Goal: Register for event/course

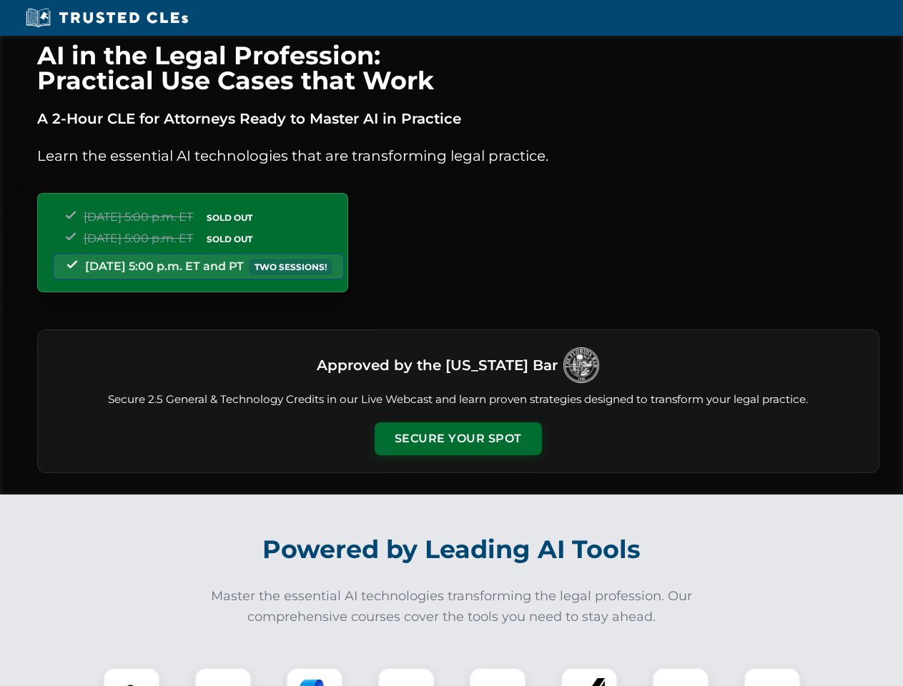
click at [457, 439] on button "Secure Your Spot" at bounding box center [458, 438] width 167 height 33
click at [132, 677] on img at bounding box center [131, 695] width 41 height 41
click at [223, 677] on div at bounding box center [222, 696] width 57 height 57
